Goal: Information Seeking & Learning: Learn about a topic

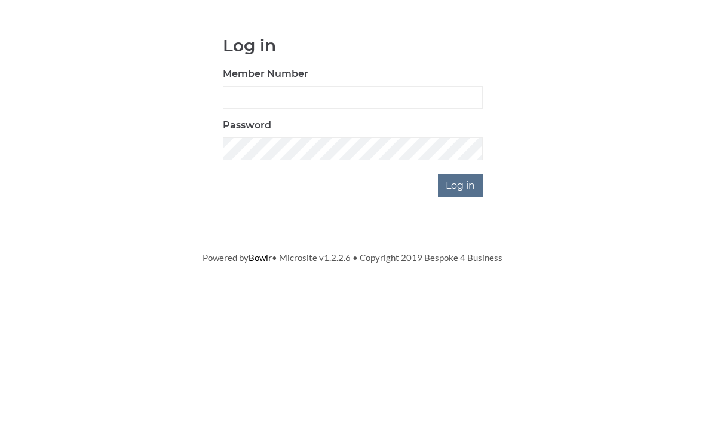
scroll to position [99, 0]
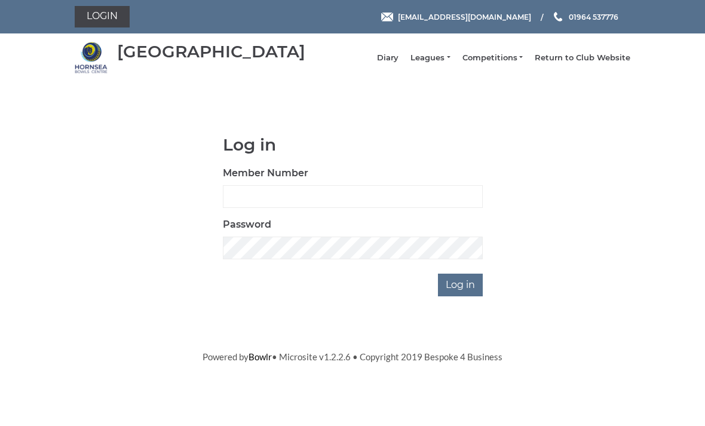
click at [443, 63] on link "Leagues" at bounding box center [429, 58] width 39 height 11
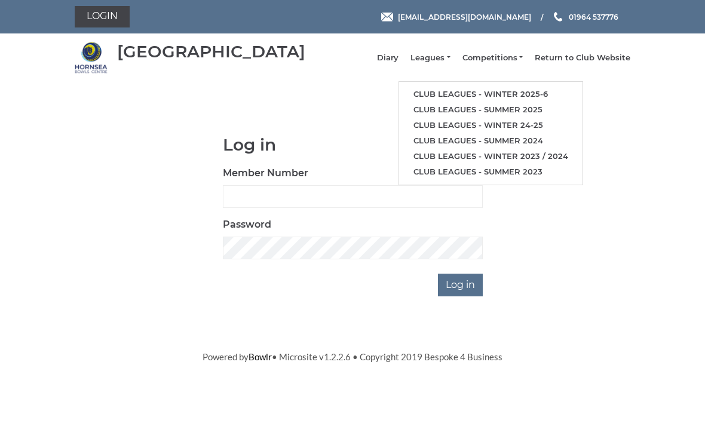
click at [483, 95] on link "Club leagues - Winter 2025-6" at bounding box center [490, 95] width 183 height 16
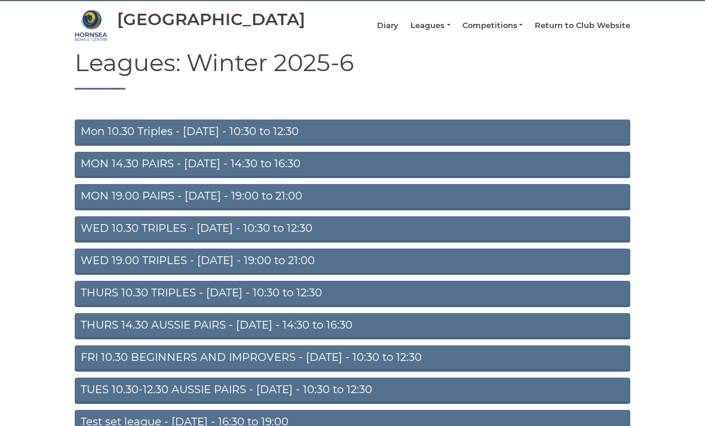
scroll to position [32, 0]
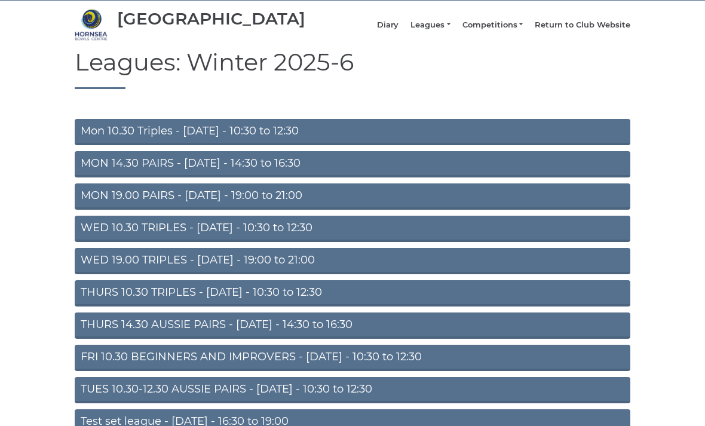
click at [472, 204] on link "MON 19.00 PAIRS - [DATE] - 19:00 to 21:00" at bounding box center [352, 197] width 555 height 26
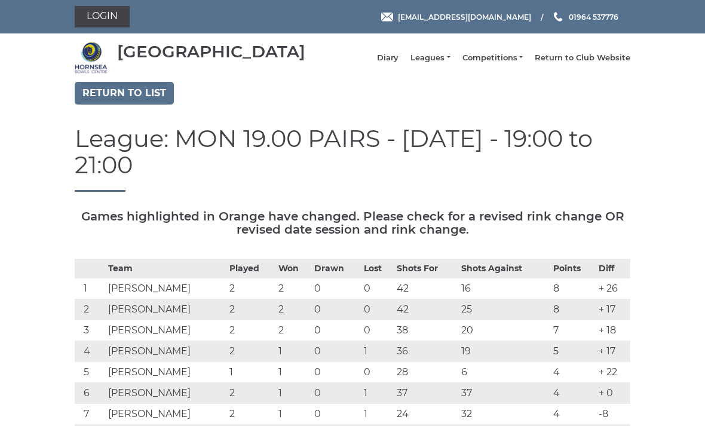
click at [155, 105] on link "Return to list" at bounding box center [124, 93] width 99 height 23
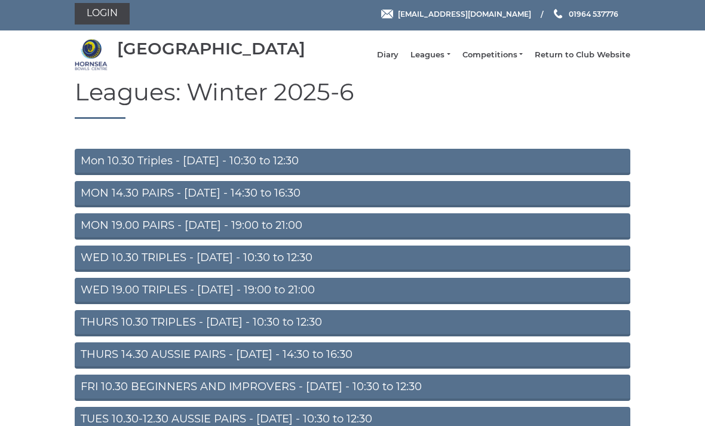
scroll to position [71, 0]
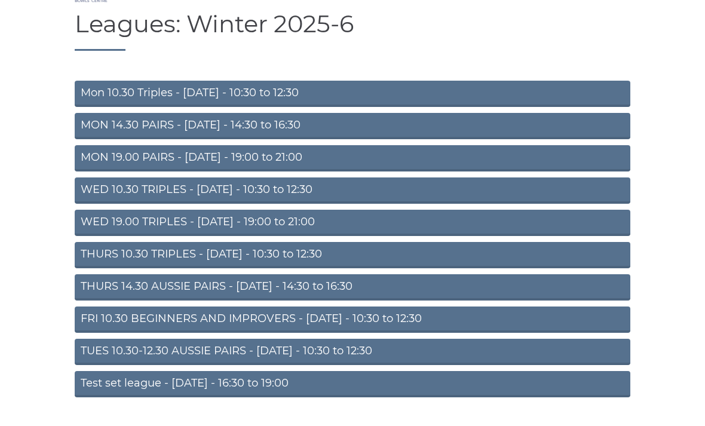
click at [340, 358] on link "TUES 10.30-12.30 AUSSIE PAIRS - Tuesday - 10:30 to 12:30" at bounding box center [352, 352] width 555 height 26
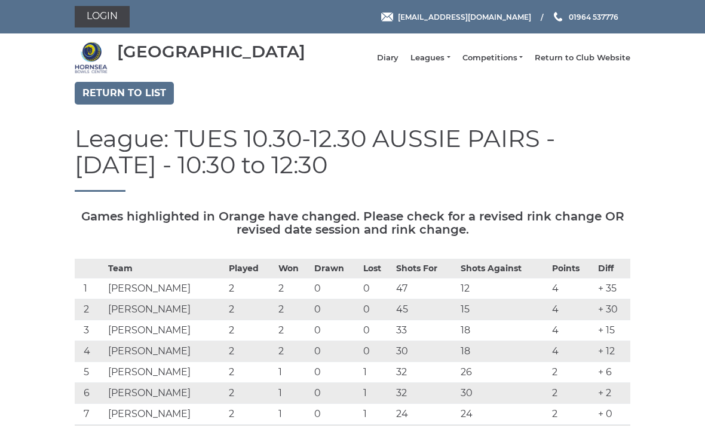
click at [143, 100] on link "Return to list" at bounding box center [124, 93] width 99 height 23
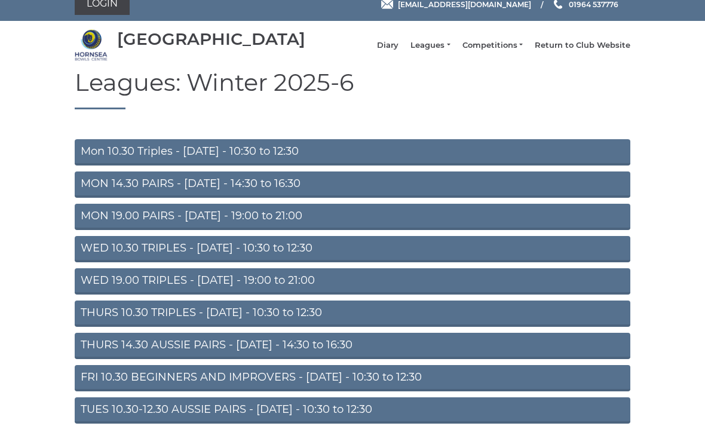
scroll to position [13, 0]
click at [404, 255] on link "WED 10.30 TRIPLES - [DATE] - 10:30 to 12:30" at bounding box center [352, 249] width 555 height 26
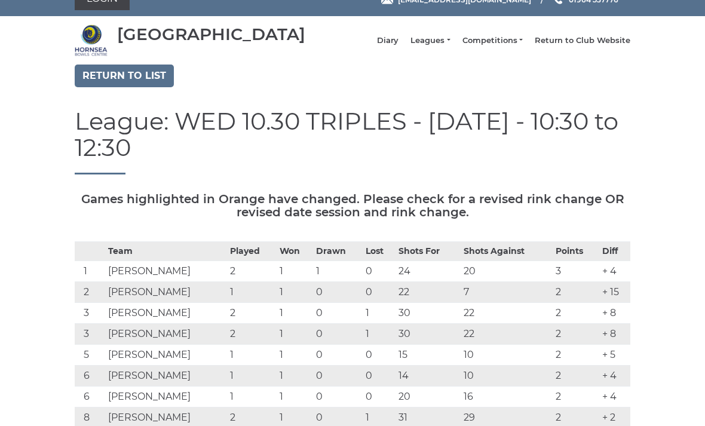
scroll to position [10, 0]
